Goal: Information Seeking & Learning: Learn about a topic

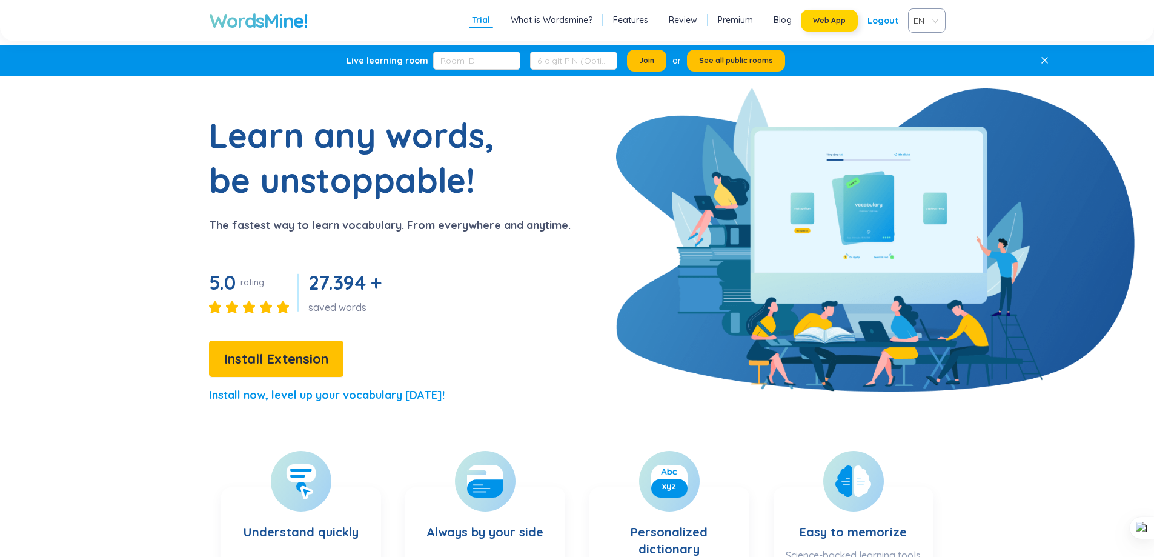
click at [833, 22] on span "Web App" at bounding box center [829, 21] width 33 height 10
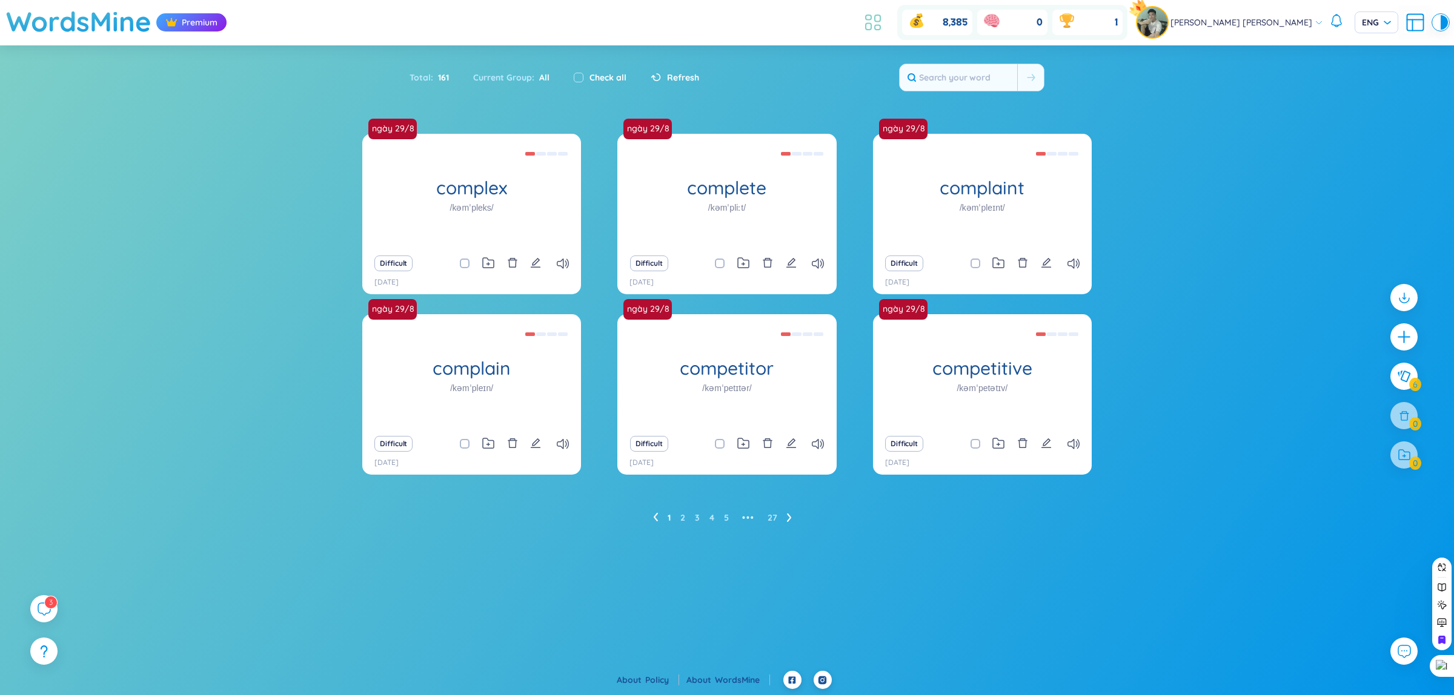
click at [884, 32] on icon at bounding box center [873, 23] width 22 height 22
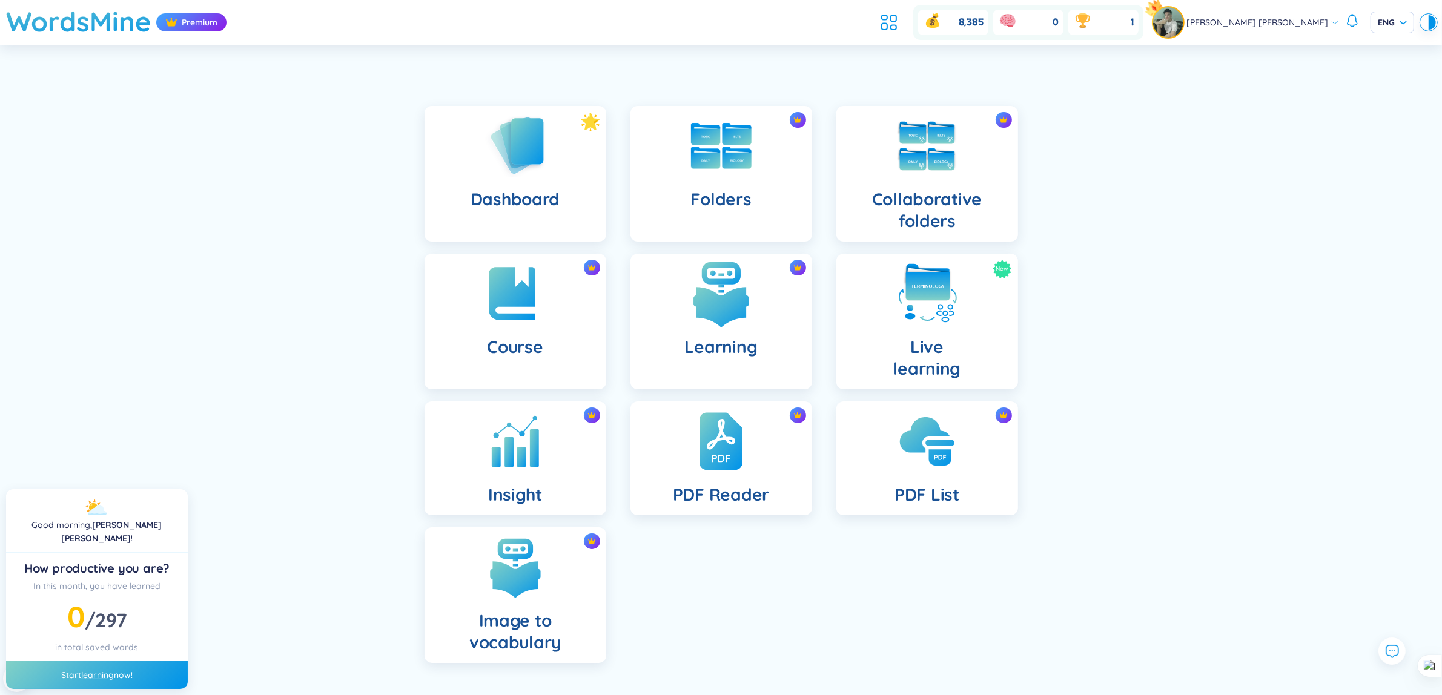
click at [695, 316] on img at bounding box center [721, 293] width 67 height 67
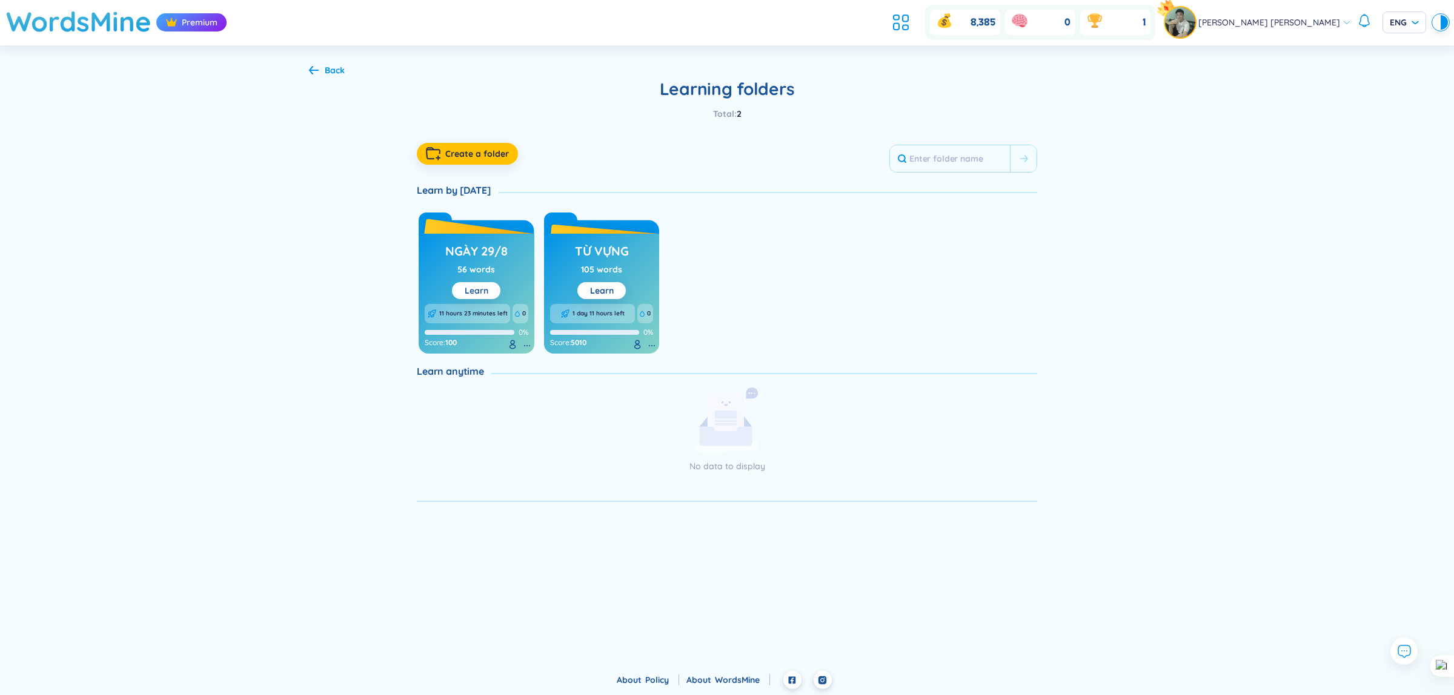
click at [485, 294] on link "Learn" at bounding box center [477, 290] width 24 height 11
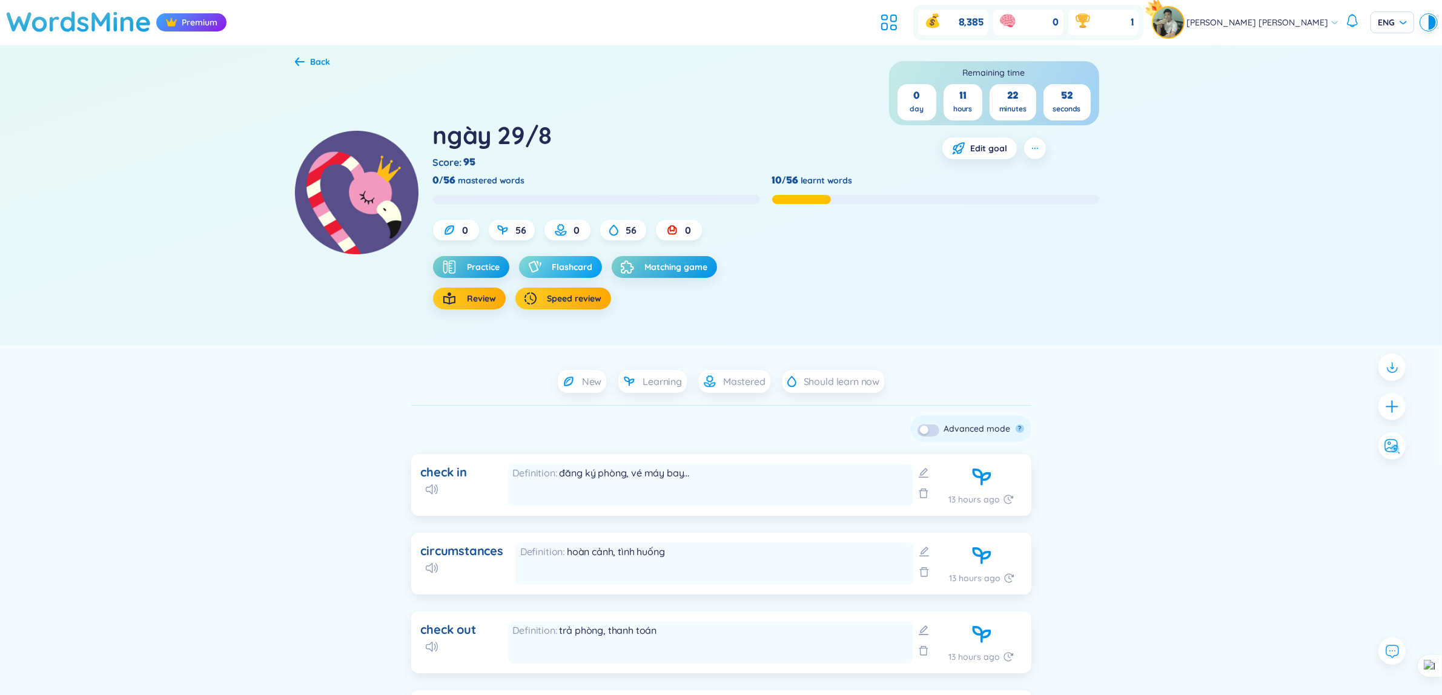
click at [576, 257] on button "Flashcard" at bounding box center [560, 267] width 83 height 22
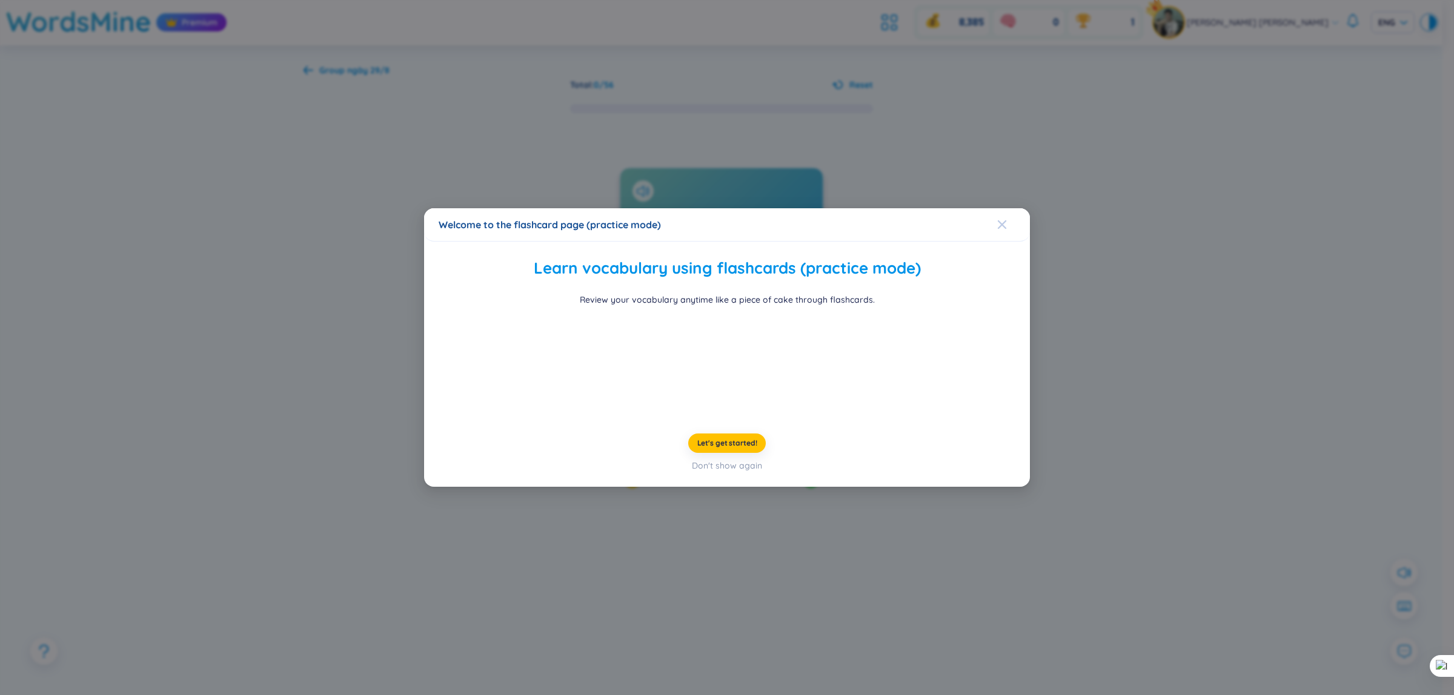
click at [1008, 208] on span "Close" at bounding box center [1013, 224] width 33 height 33
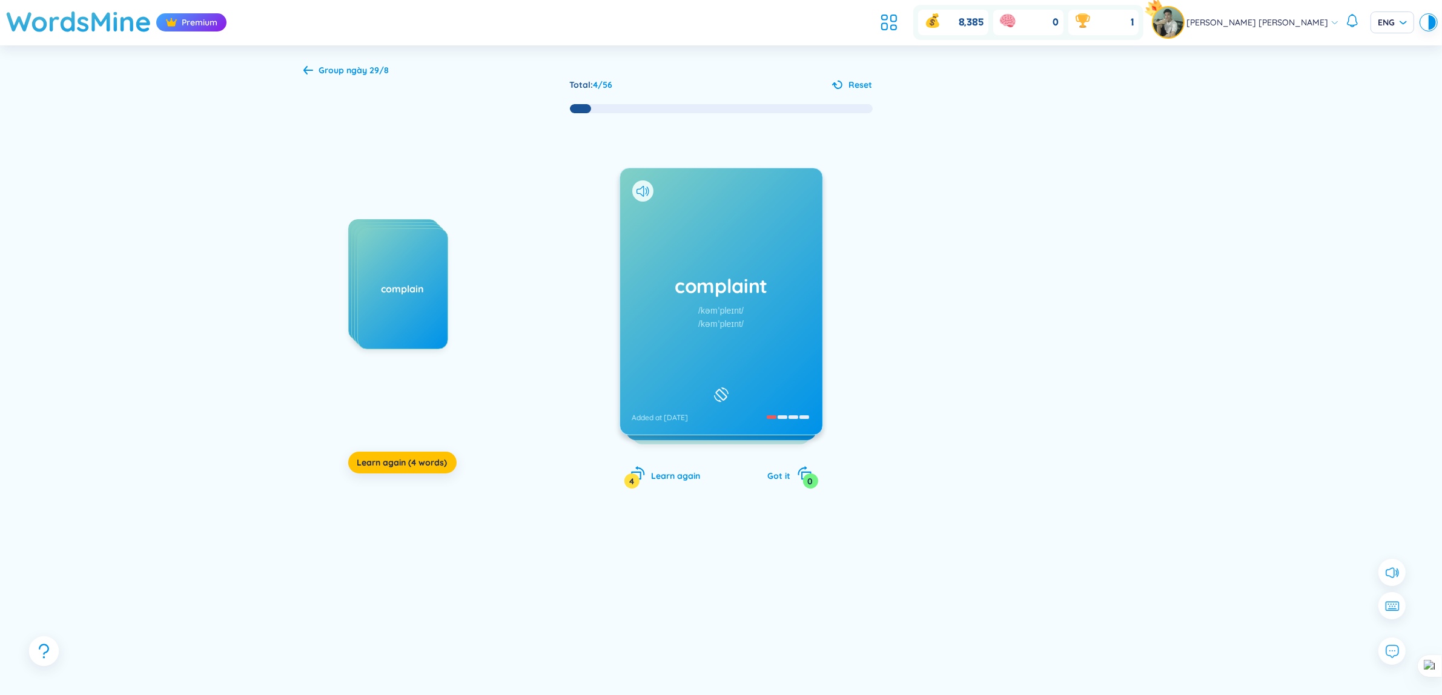
click at [46, 650] on icon "question" at bounding box center [44, 651] width 17 height 17
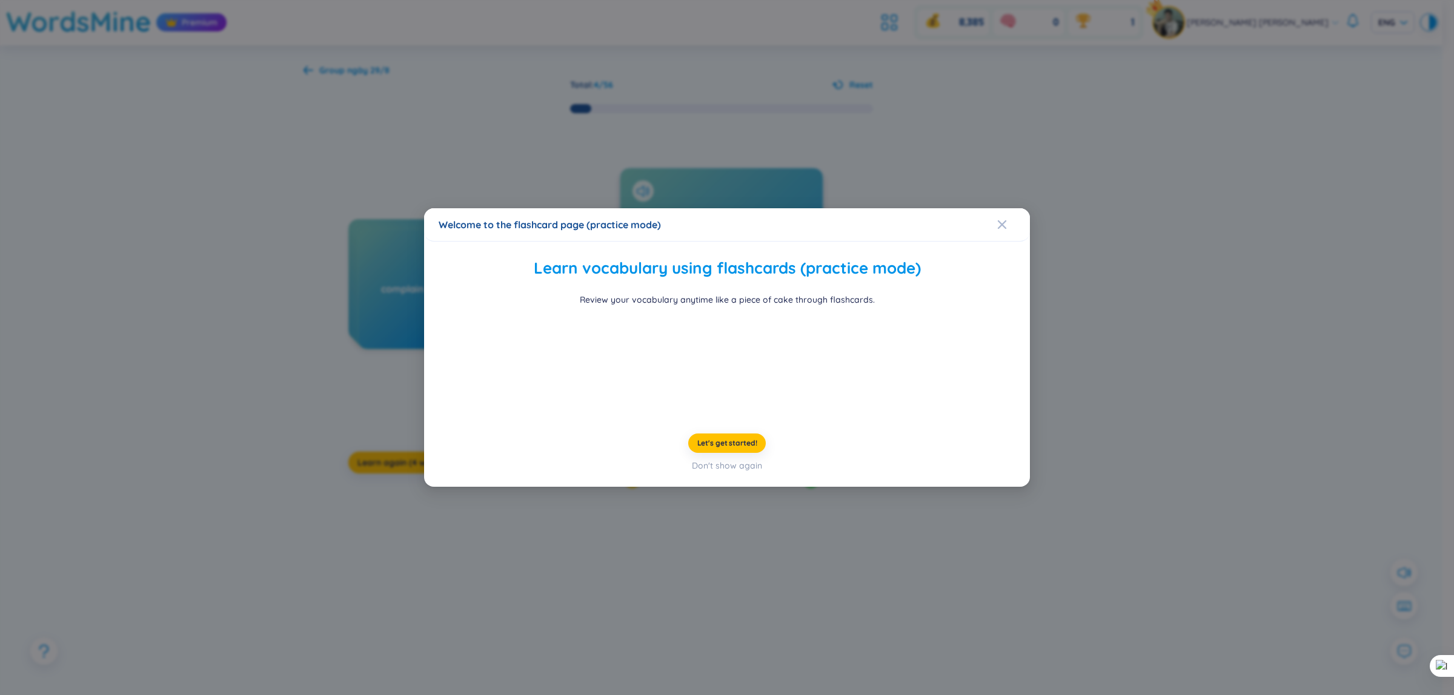
click at [1233, 136] on div "Welcome to the flashcard page (practice mode) Learn vocabulary using flashcards…" at bounding box center [727, 347] width 1454 height 695
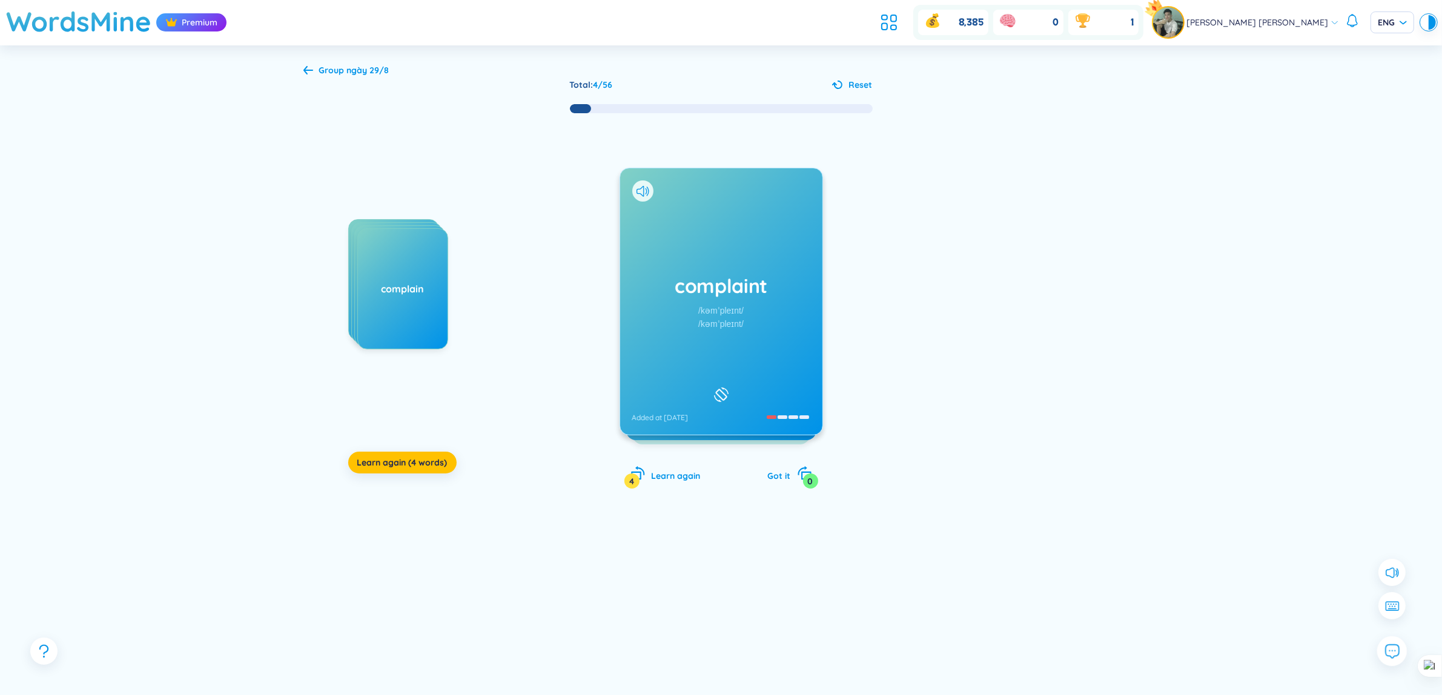
click at [1395, 657] on icon at bounding box center [1392, 651] width 16 height 16
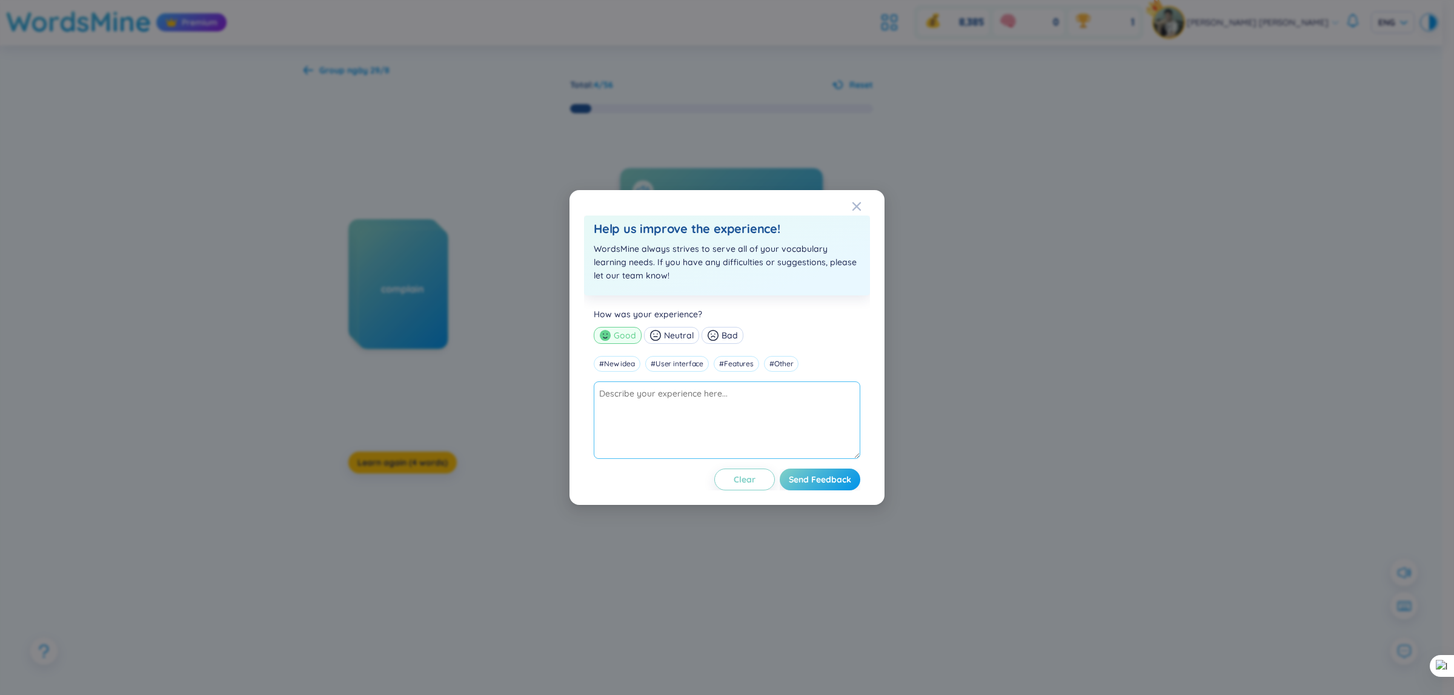
click at [600, 424] on textarea at bounding box center [727, 421] width 266 height 78
click at [861, 208] on icon "Close" at bounding box center [857, 207] width 10 height 10
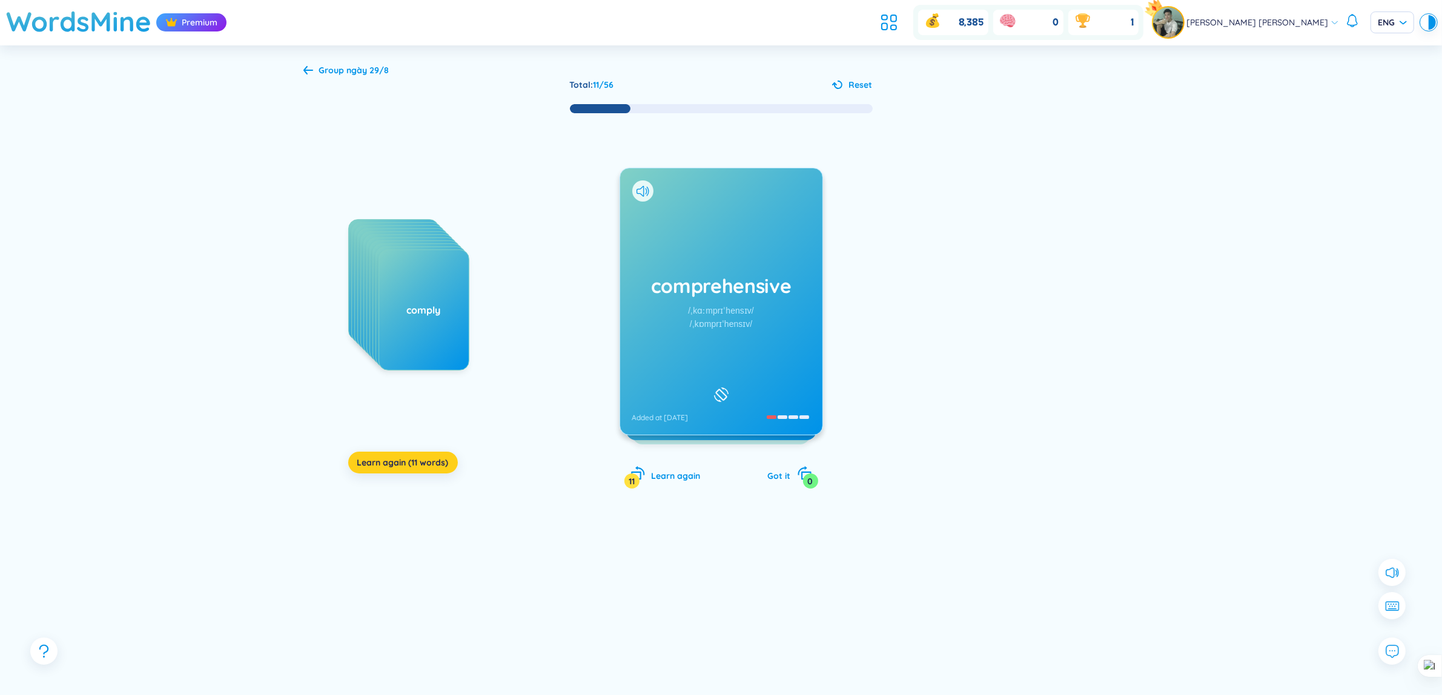
click at [409, 473] on button "Learn again (11 words)" at bounding box center [403, 463] width 110 height 22
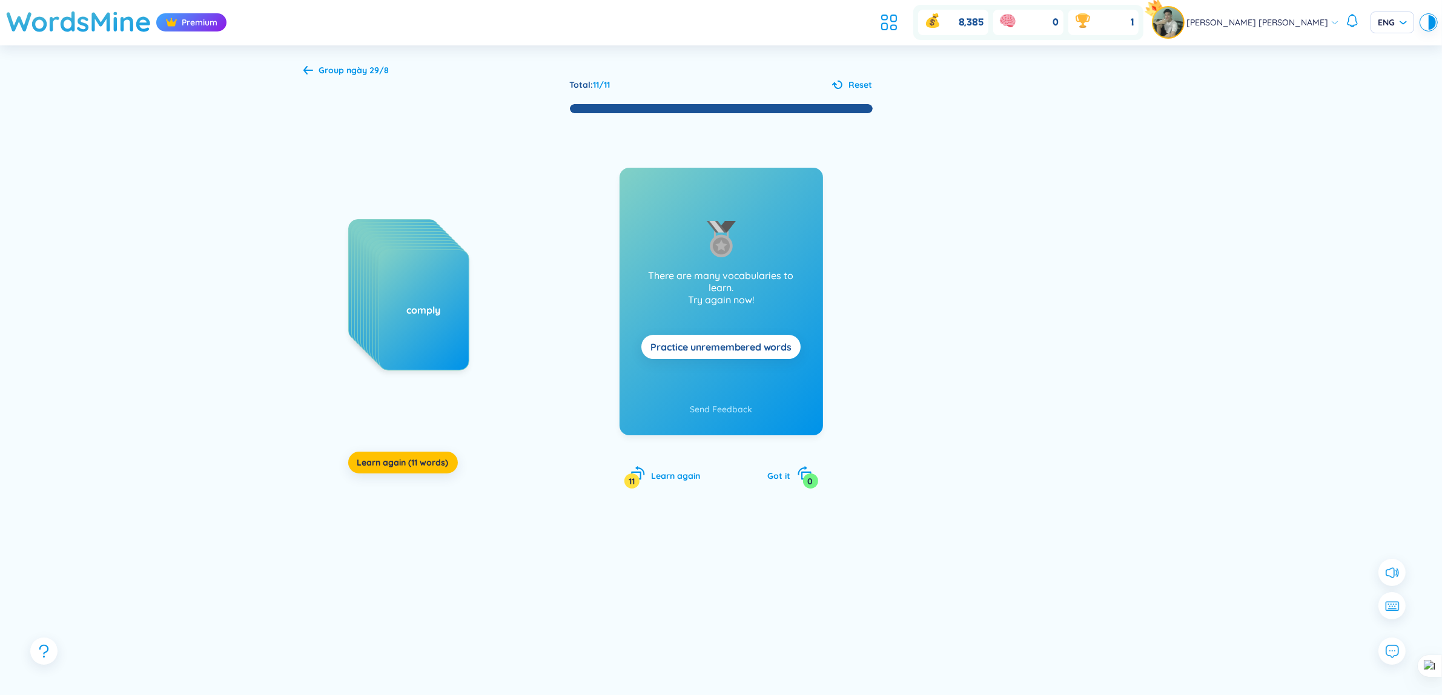
click at [368, 480] on div "competent competitive competitor complain complaint complete complex complexity…" at bounding box center [721, 313] width 836 height 399
click at [385, 462] on span "Learn again (11 words)" at bounding box center [402, 463] width 91 height 12
click at [413, 470] on button "Learn again (11 words)" at bounding box center [403, 463] width 110 height 22
click at [413, 469] on span "Learn again (11 words)" at bounding box center [402, 463] width 91 height 12
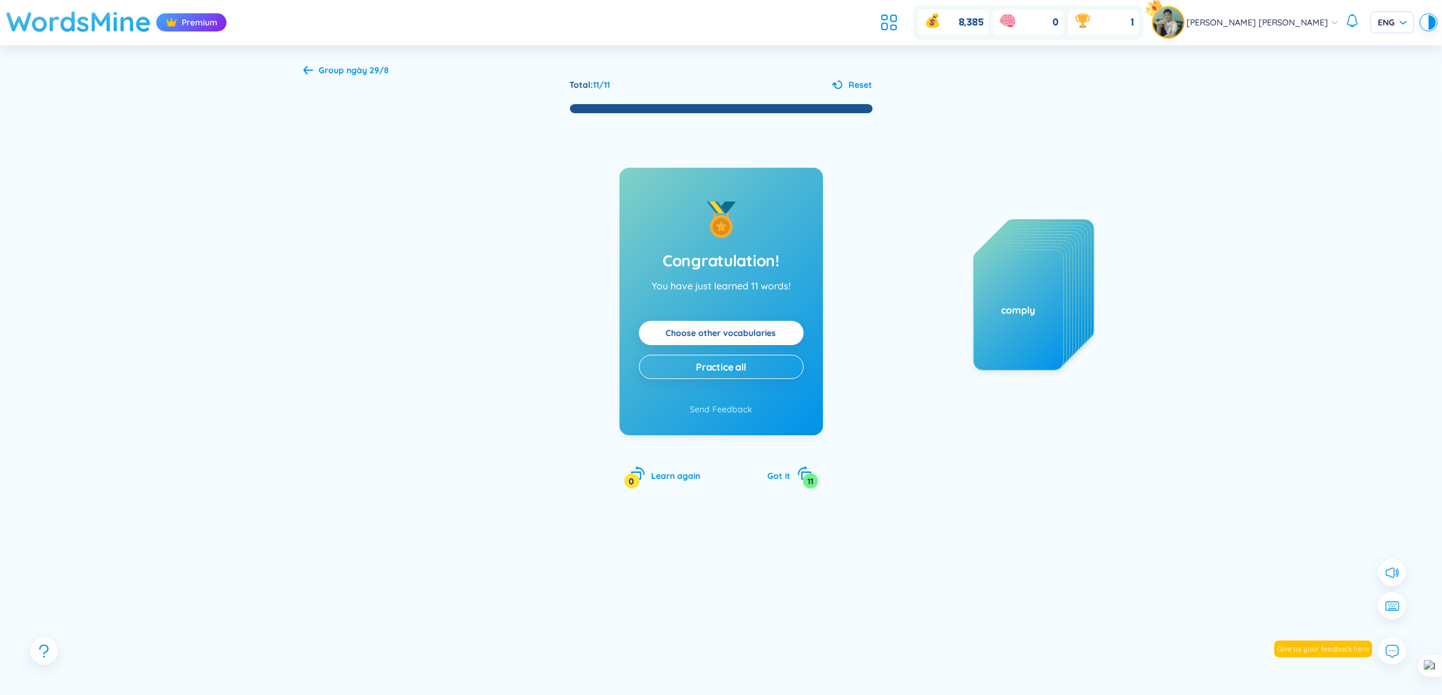
click at [99, 21] on h1 "WordsMine" at bounding box center [78, 21] width 145 height 43
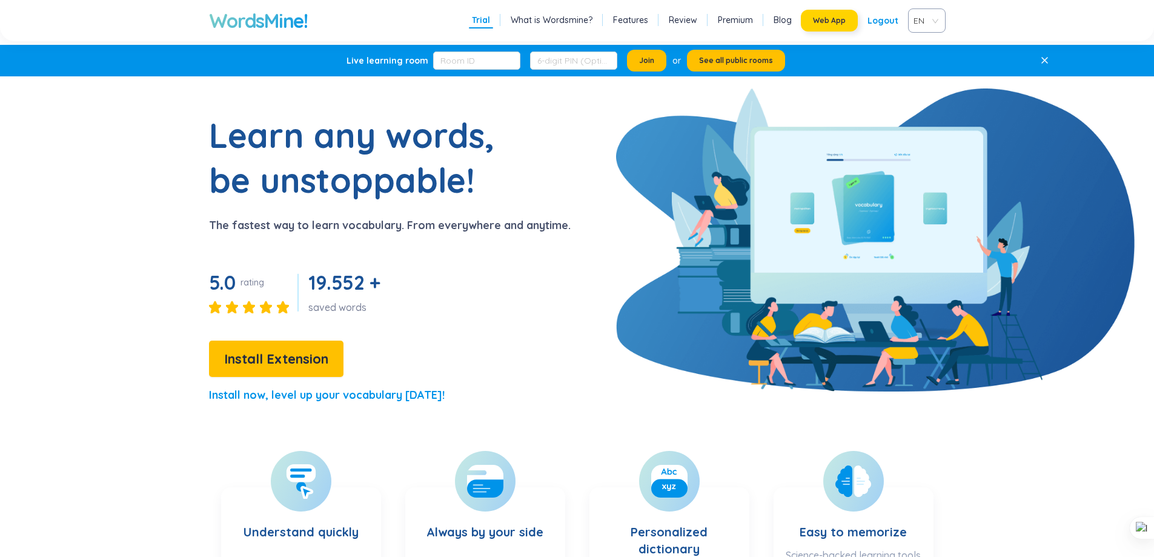
click at [805, 20] on button "Web App" at bounding box center [829, 21] width 57 height 22
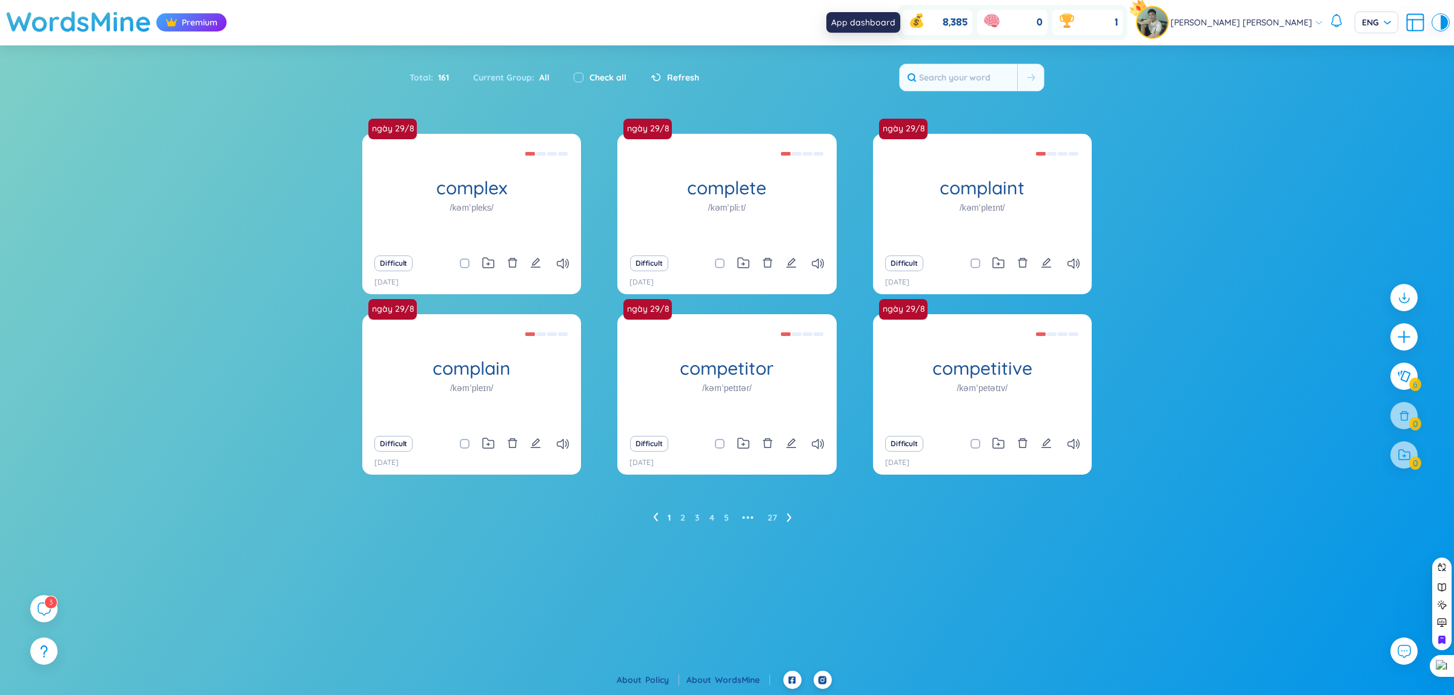
click at [884, 23] on icon at bounding box center [873, 23] width 22 height 22
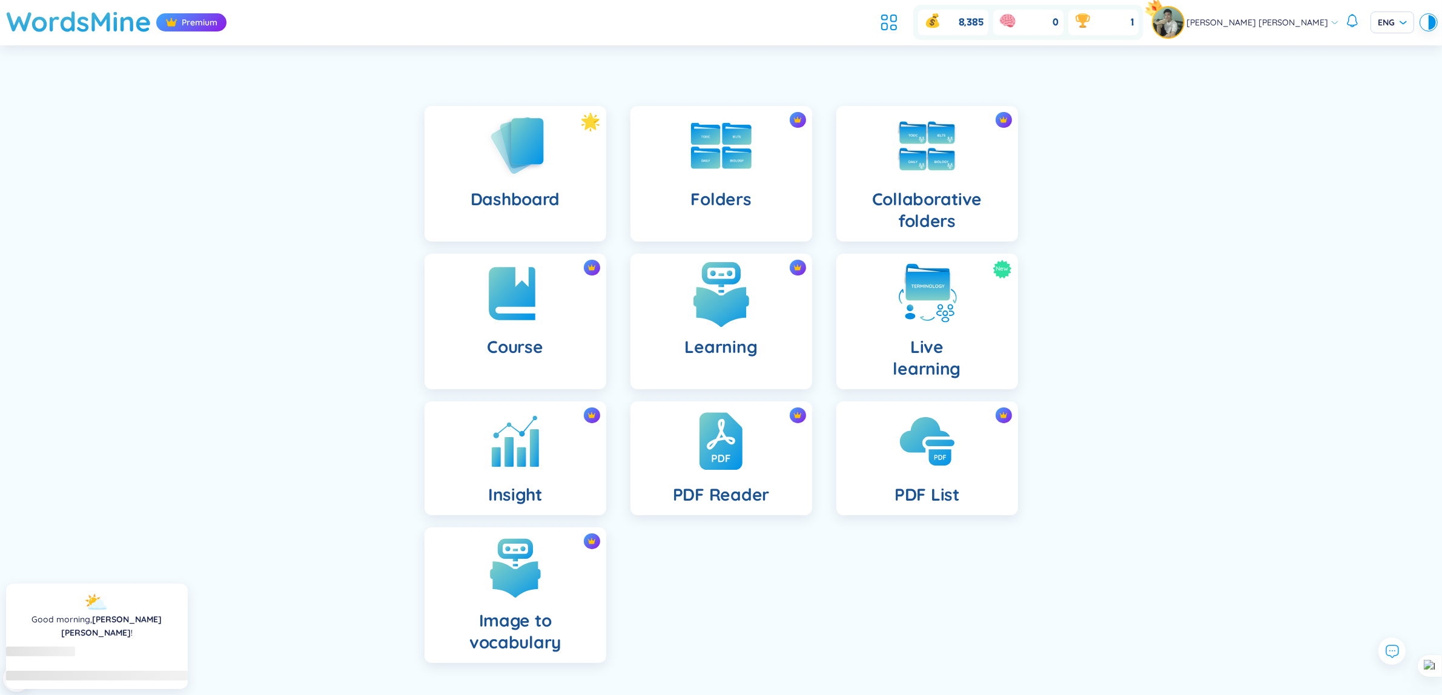
click at [752, 292] on img at bounding box center [721, 293] width 67 height 67
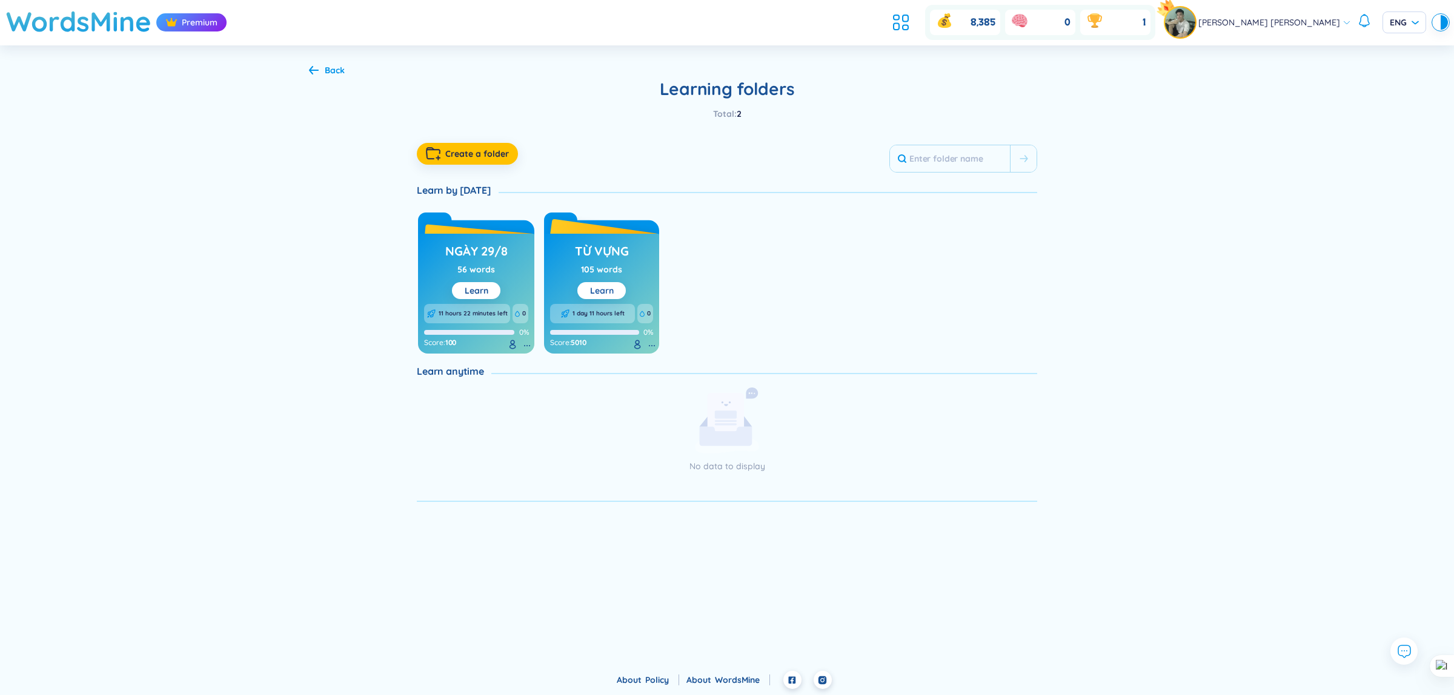
click at [609, 293] on link "Learn" at bounding box center [602, 290] width 24 height 11
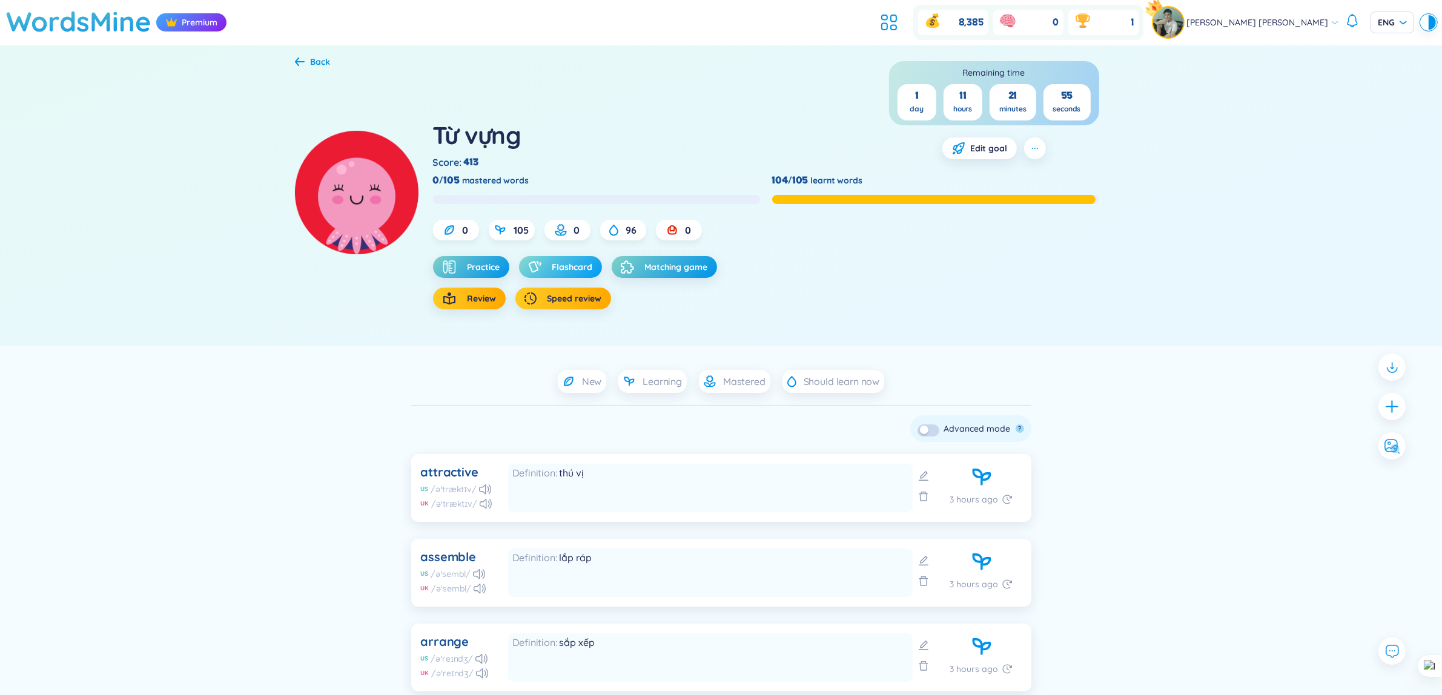
click at [577, 270] on span "Flashcard" at bounding box center [572, 267] width 41 height 12
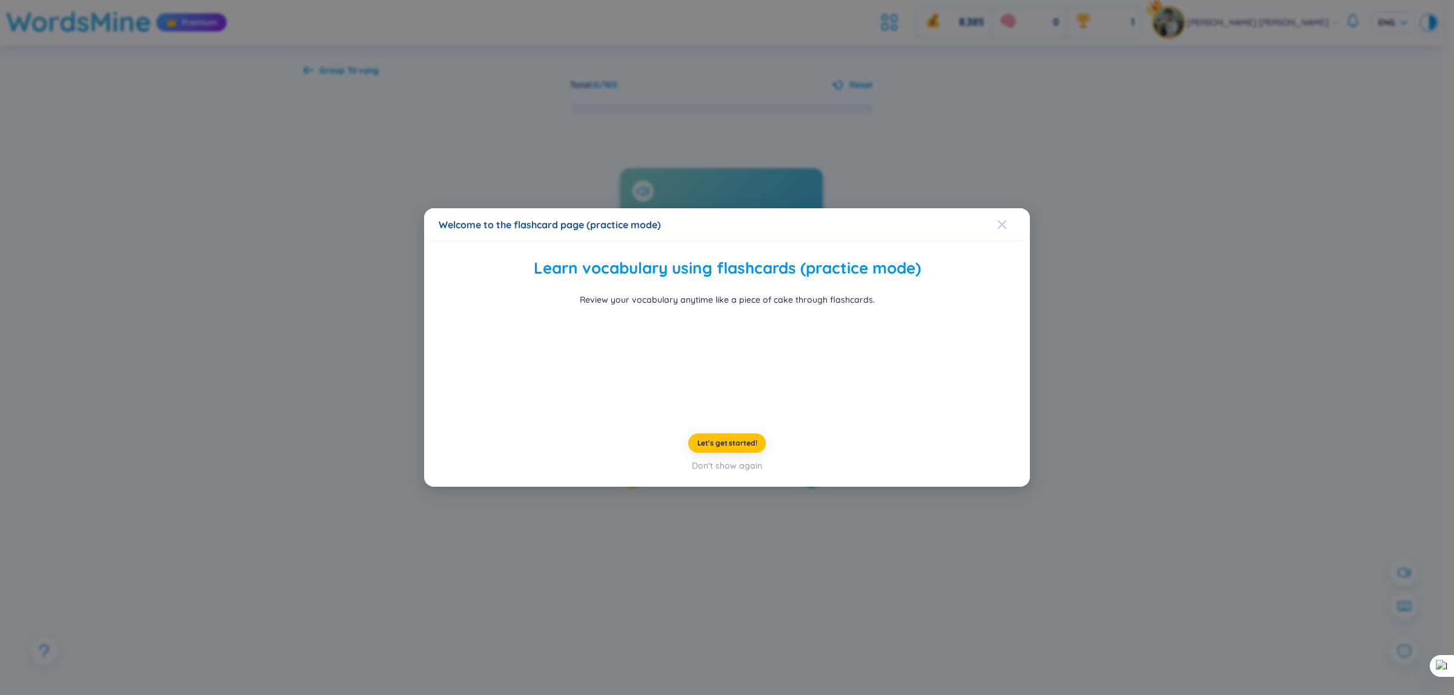
click at [997, 208] on div "Close" at bounding box center [1002, 224] width 10 height 33
